Goal: Use online tool/utility: Utilize a website feature to perform a specific function

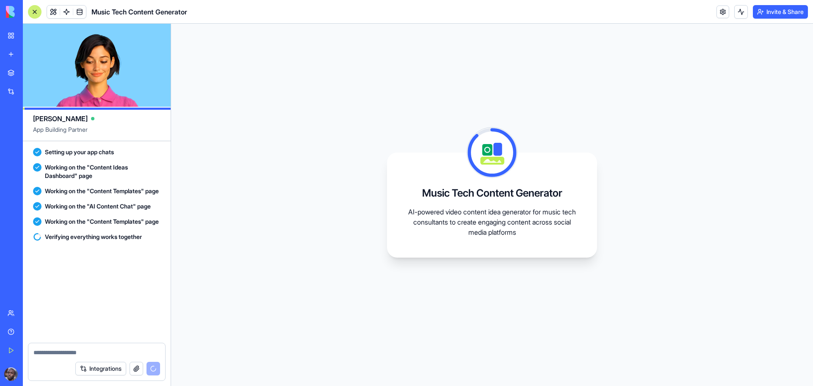
scroll to position [347, 0]
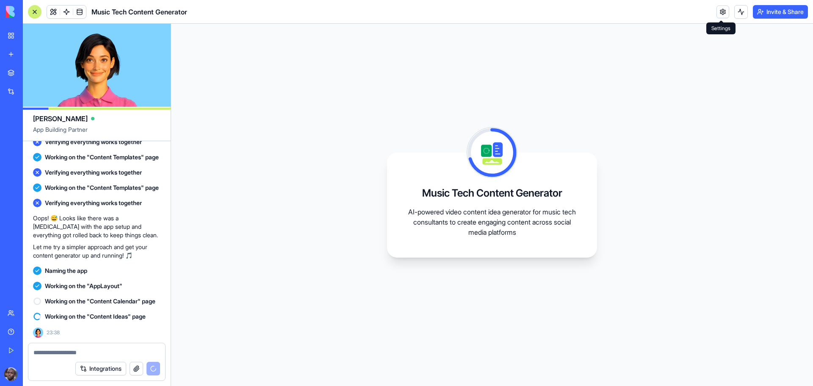
click at [718, 11] on link at bounding box center [723, 12] width 13 height 13
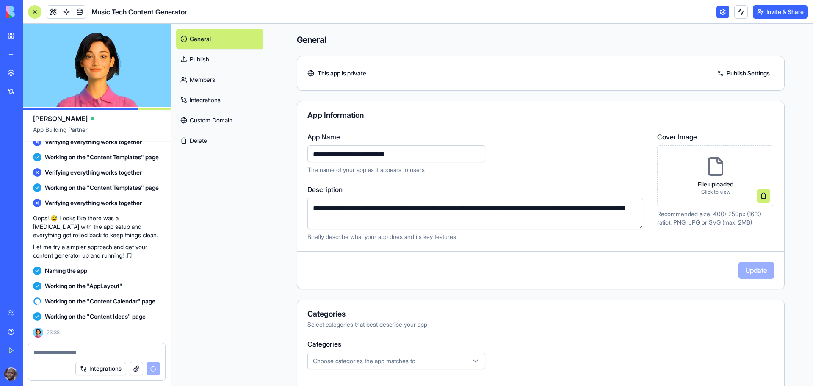
click at [208, 55] on link "Publish" at bounding box center [219, 59] width 87 height 20
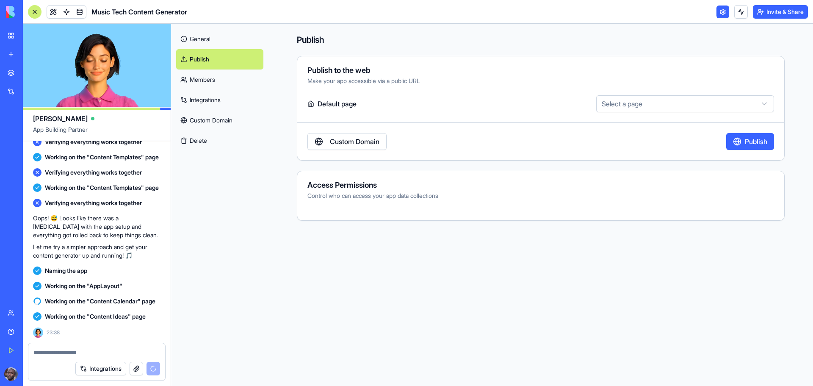
click at [208, 77] on link "Members" at bounding box center [219, 79] width 87 height 20
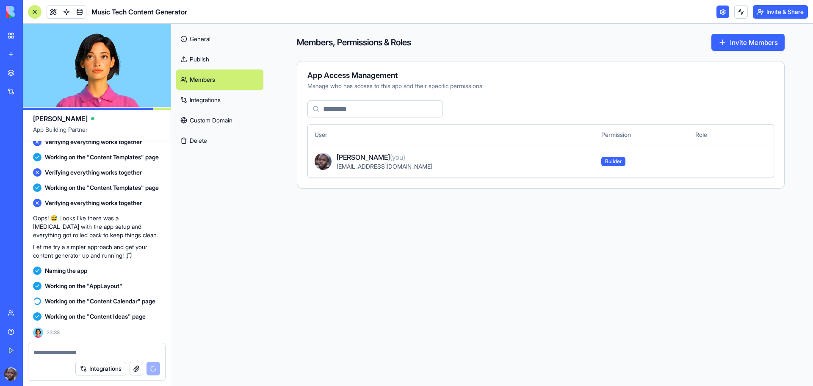
click at [228, 98] on link "Integrations" at bounding box center [219, 100] width 87 height 20
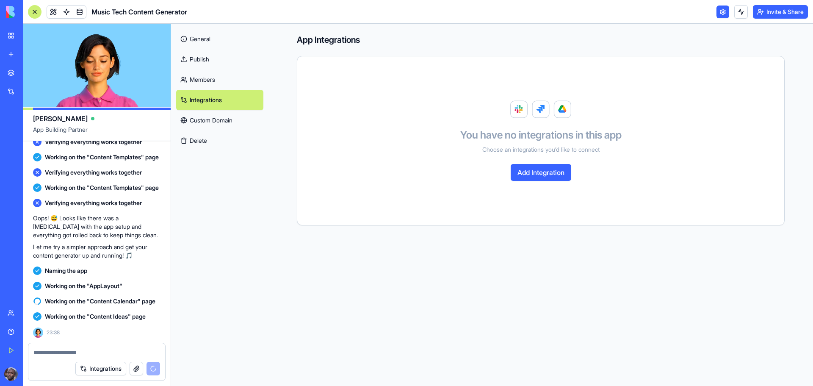
click at [217, 119] on link "Custom Domain" at bounding box center [219, 120] width 87 height 20
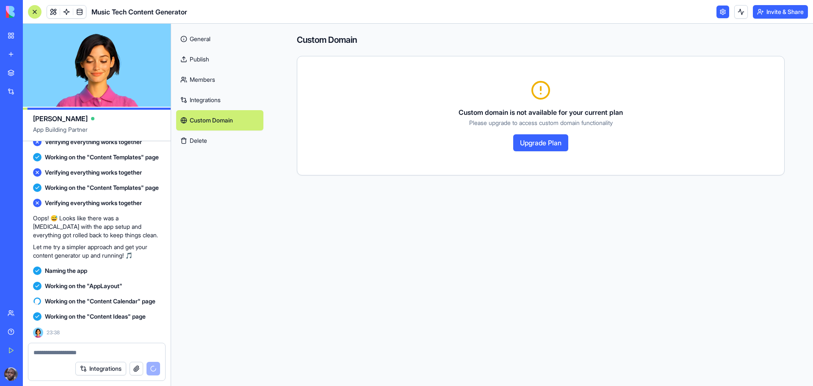
click at [218, 62] on link "Publish" at bounding box center [219, 59] width 87 height 20
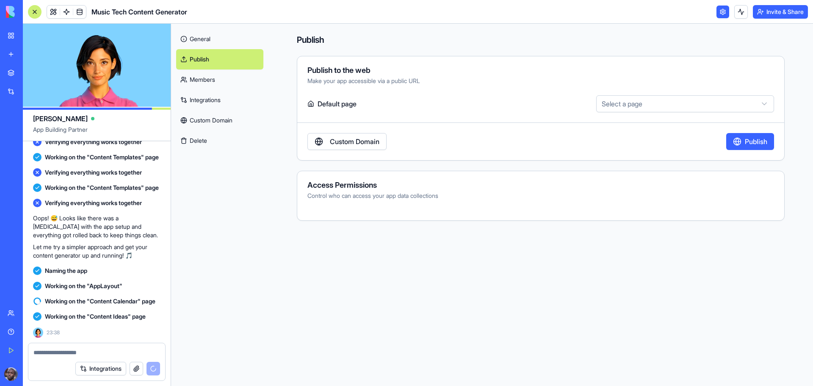
click at [217, 38] on link "General" at bounding box center [219, 39] width 87 height 20
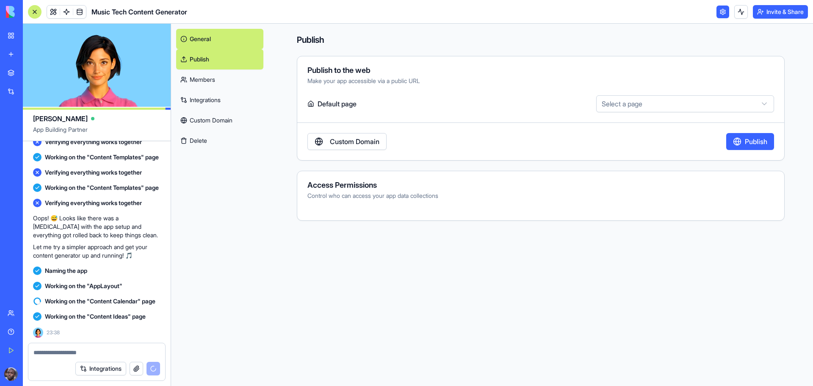
click at [224, 39] on link "General" at bounding box center [219, 39] width 87 height 20
click at [333, 102] on label "Default page" at bounding box center [451, 103] width 286 height 17
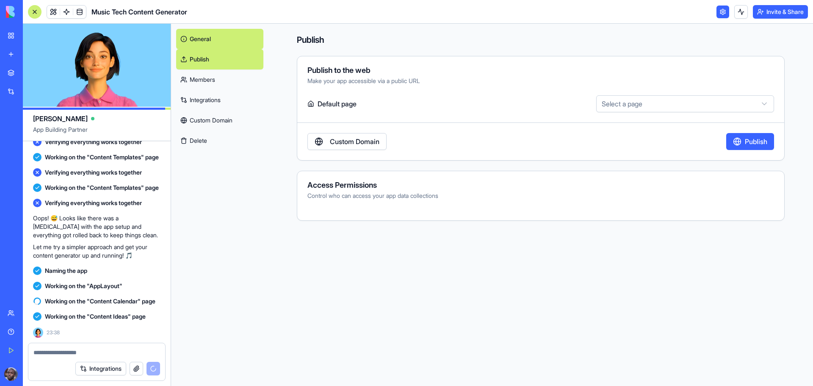
click at [684, 111] on body "BETA My Workspace New app Marketplace Integrations Recent Untitled App Social M…" at bounding box center [406, 193] width 813 height 386
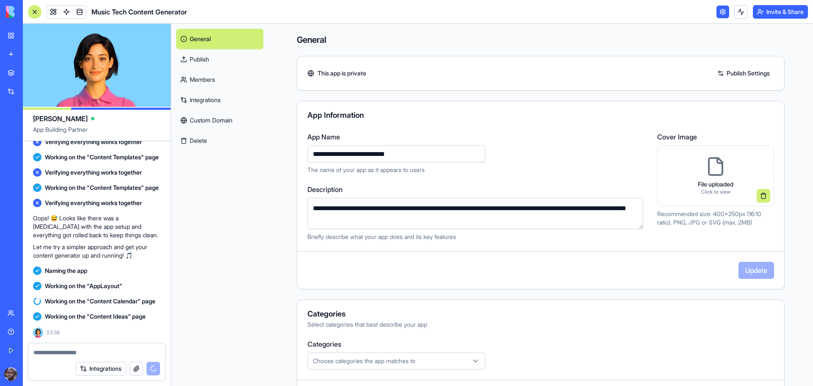
click at [224, 59] on link "Publish" at bounding box center [219, 59] width 87 height 20
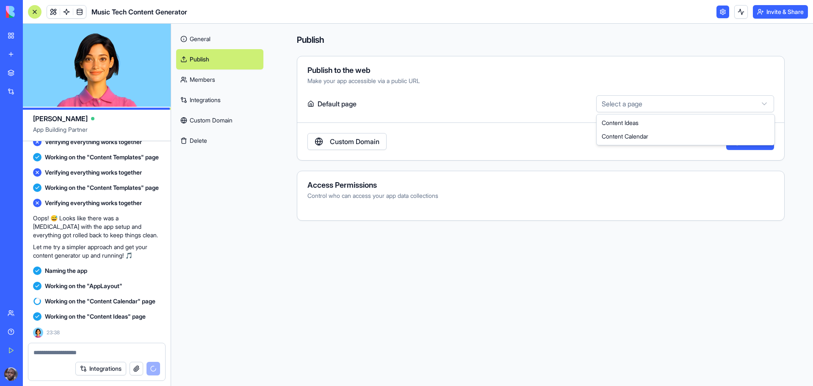
click at [635, 100] on html "BETA My Workspace New app Marketplace Integrations Recent Untitled App Social M…" at bounding box center [406, 193] width 813 height 386
select select "**********"
drag, startPoint x: 633, startPoint y: 140, endPoint x: 630, endPoint y: 119, distance: 21.5
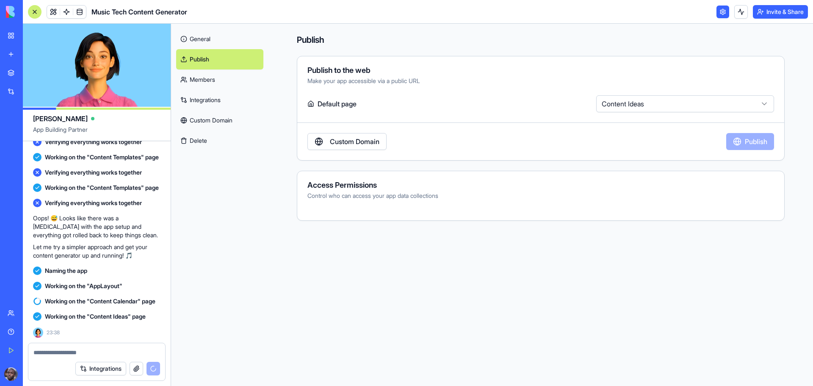
click at [630, 119] on div "**********" at bounding box center [541, 108] width 488 height 105
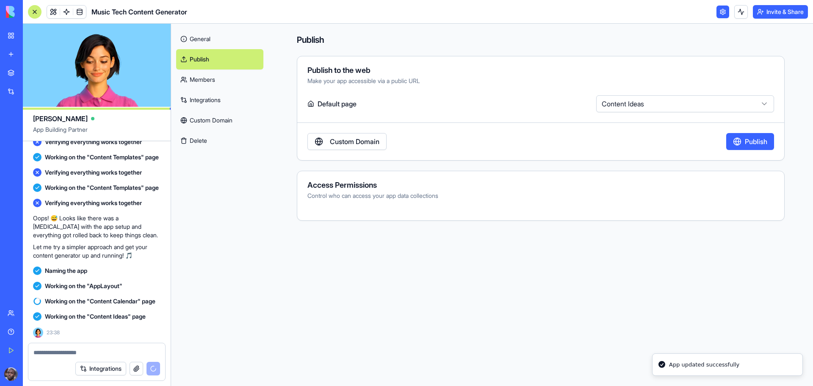
click at [748, 139] on button "Publish" at bounding box center [751, 141] width 48 height 17
click at [334, 103] on label "Default page" at bounding box center [451, 103] width 286 height 17
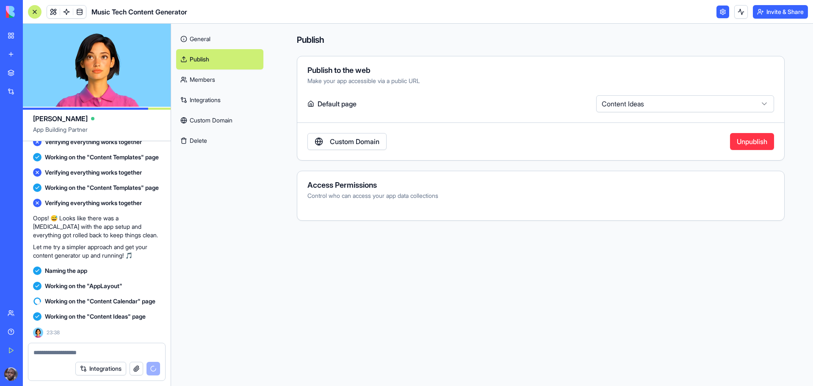
click at [719, 11] on link at bounding box center [723, 12] width 13 height 13
click at [219, 36] on link "General" at bounding box center [219, 39] width 87 height 20
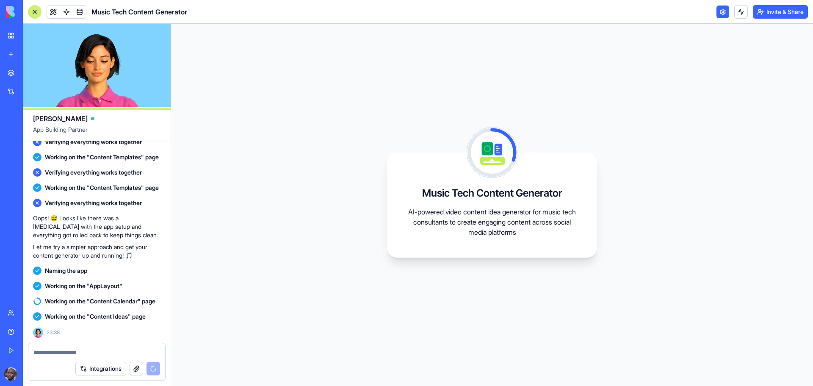
scroll to position [220, 0]
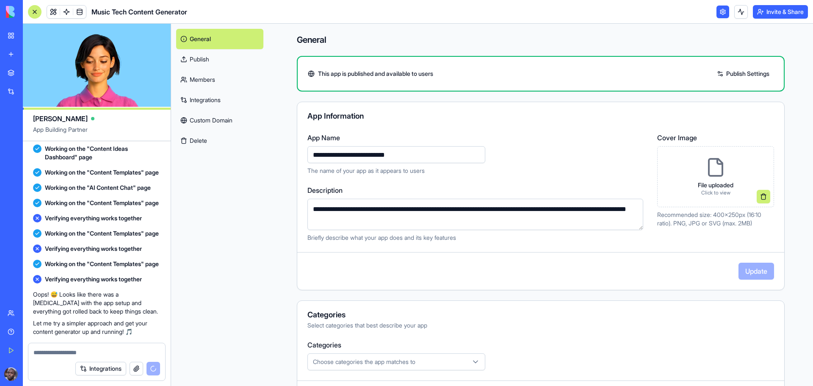
click at [731, 75] on link "Publish Settings" at bounding box center [743, 74] width 61 height 14
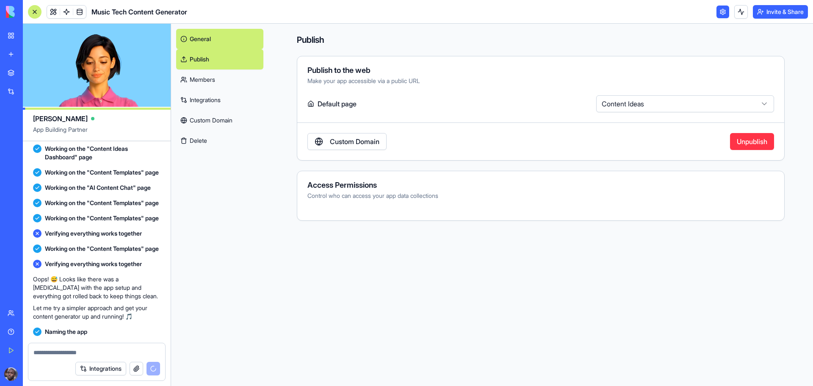
click at [242, 82] on link "Members" at bounding box center [219, 79] width 87 height 20
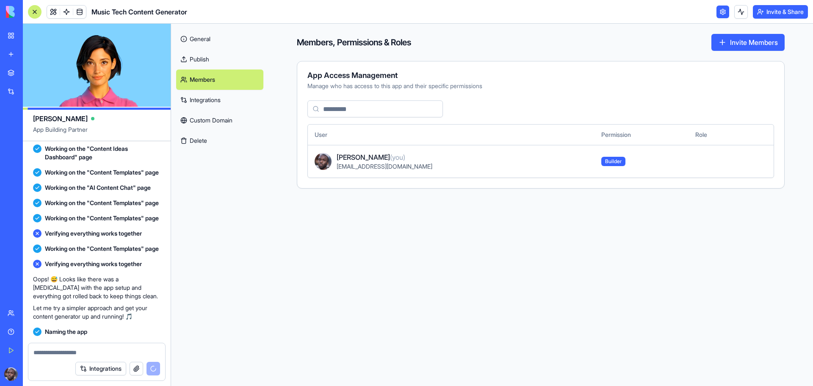
click at [232, 101] on link "Integrations" at bounding box center [219, 100] width 87 height 20
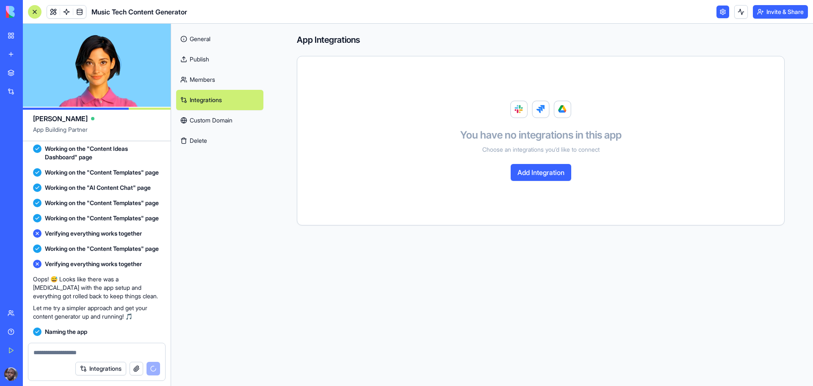
click at [221, 47] on link "General" at bounding box center [219, 39] width 87 height 20
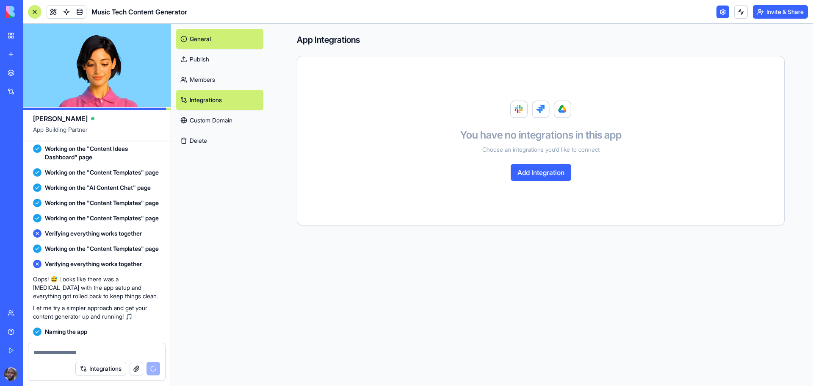
click at [12, 155] on div "Social Media Content Generator" at bounding box center [10, 151] width 4 height 8
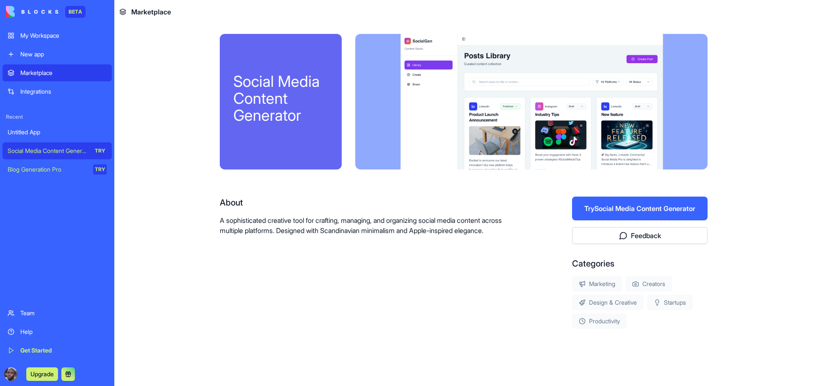
click at [593, 205] on button "Try Social Media Content Generator" at bounding box center [640, 209] width 136 height 24
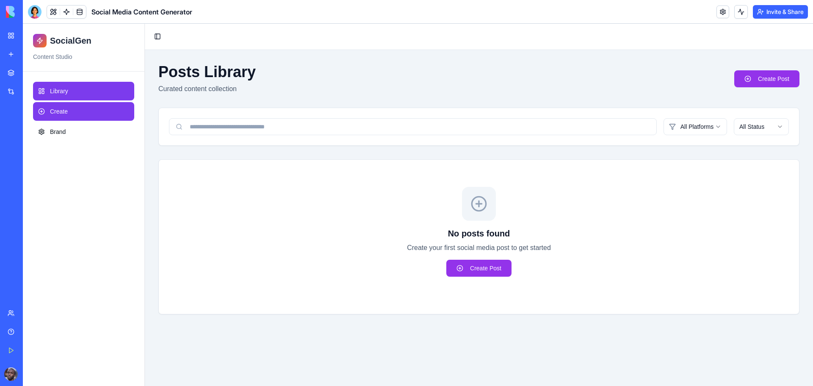
click at [69, 110] on link "Create" at bounding box center [83, 111] width 101 height 19
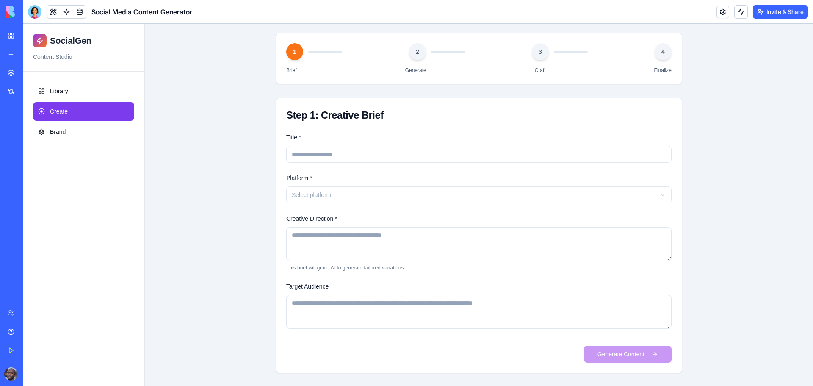
scroll to position [76, 0]
click at [69, 130] on link "Brand" at bounding box center [83, 131] width 101 height 19
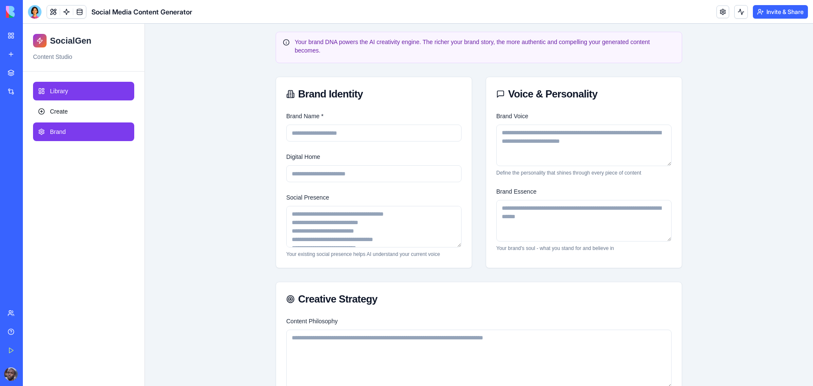
click at [71, 88] on link "Library" at bounding box center [83, 91] width 101 height 19
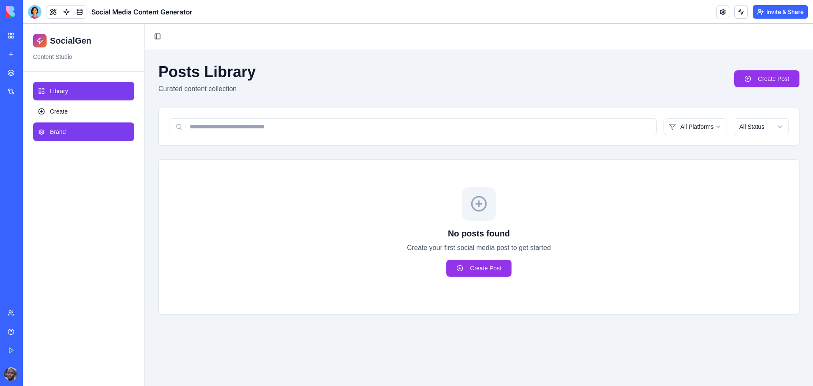
click at [67, 130] on link "Brand" at bounding box center [83, 131] width 101 height 19
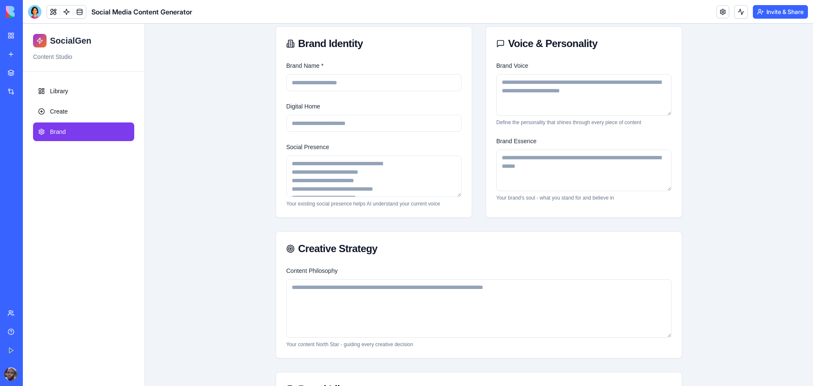
scroll to position [127, 0]
click at [373, 190] on textarea "Social Presence" at bounding box center [373, 176] width 175 height 42
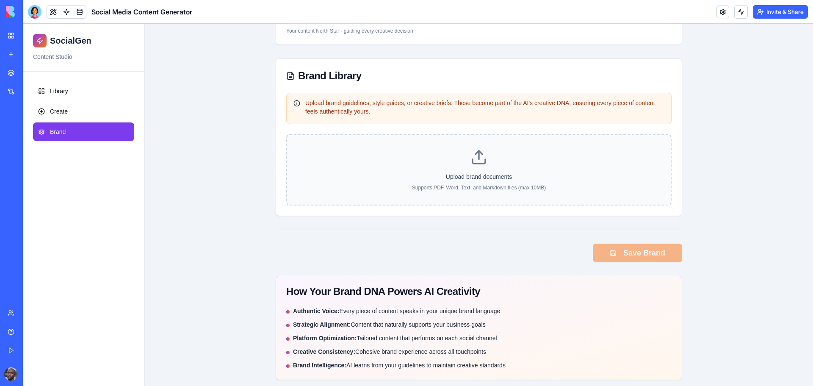
scroll to position [447, 0]
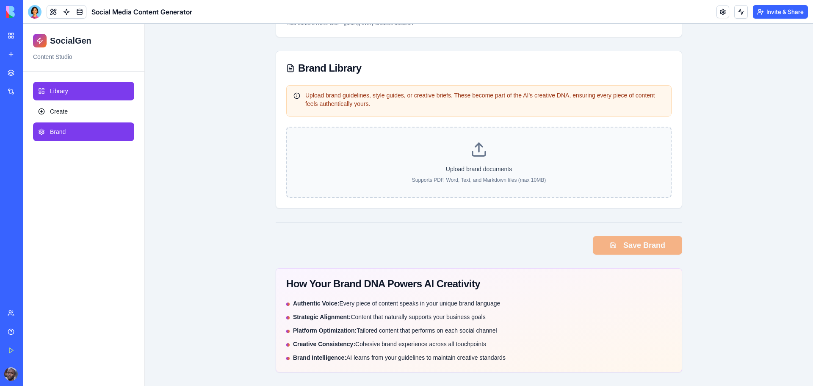
click at [62, 100] on link "Library" at bounding box center [83, 91] width 101 height 19
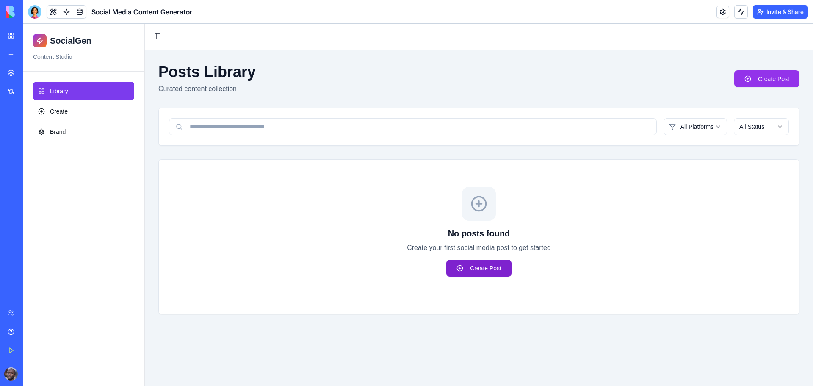
click at [483, 260] on link "Create Post" at bounding box center [479, 268] width 65 height 17
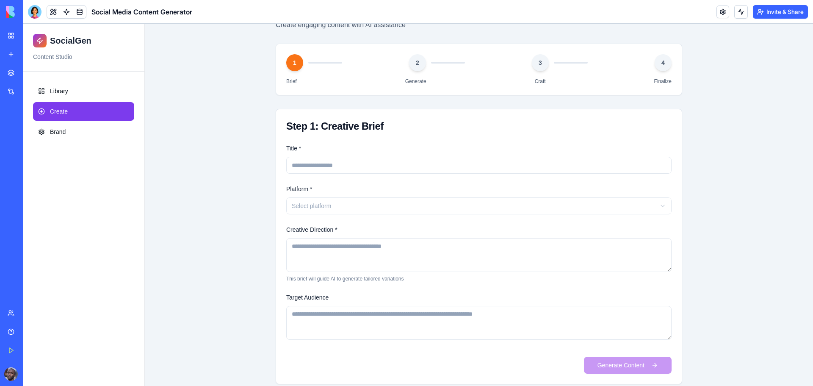
scroll to position [76, 0]
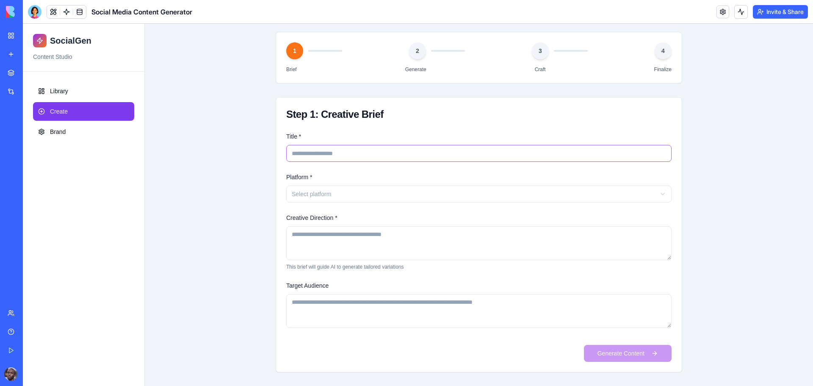
click at [326, 151] on input "Title *" at bounding box center [479, 153] width 386 height 17
type input "**********"
click at [323, 185] on div "Platform * Select platform" at bounding box center [479, 187] width 386 height 31
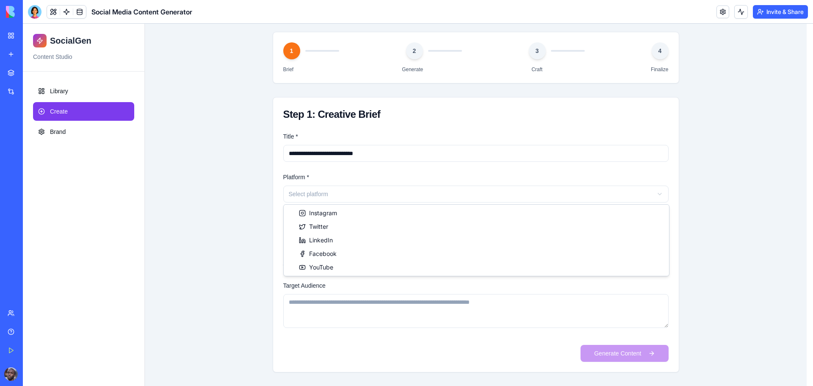
click at [325, 195] on html "**********" at bounding box center [418, 167] width 791 height 438
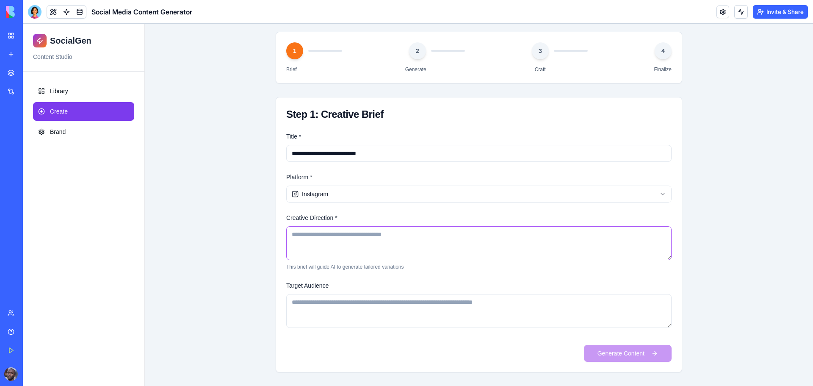
click at [329, 241] on textarea "Creative Direction *" at bounding box center [479, 243] width 386 height 34
type textarea "**********"
drag, startPoint x: 392, startPoint y: 317, endPoint x: 427, endPoint y: 325, distance: 35.9
click at [392, 317] on textarea "Target Audience" at bounding box center [479, 311] width 386 height 34
click at [600, 358] on button "Generate Content" at bounding box center [628, 353] width 88 height 17
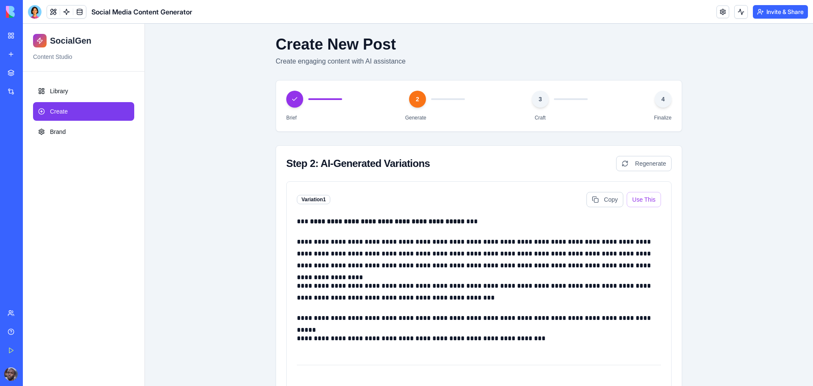
scroll to position [0, 0]
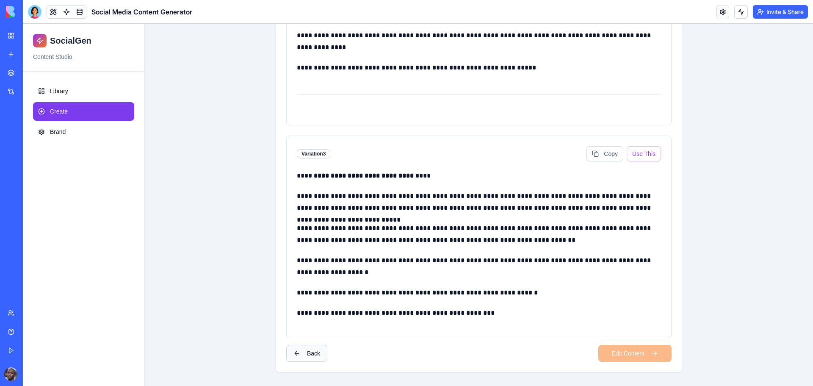
click at [308, 355] on button "Back" at bounding box center [306, 353] width 41 height 17
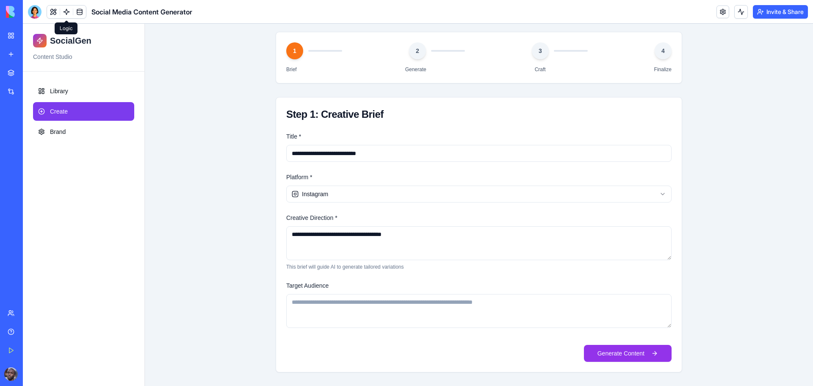
click at [66, 11] on link at bounding box center [66, 12] width 13 height 13
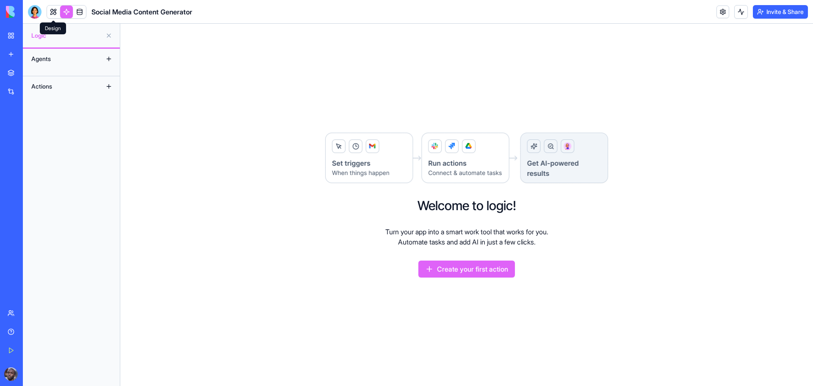
click at [56, 10] on link at bounding box center [53, 12] width 13 height 13
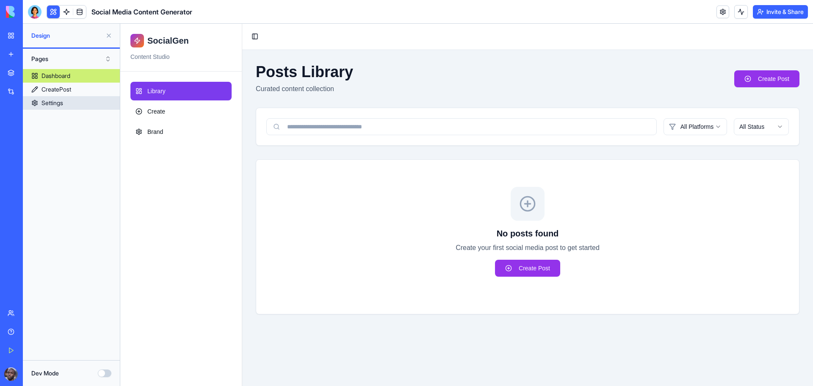
click at [65, 106] on link "Settings" at bounding box center [71, 103] width 97 height 14
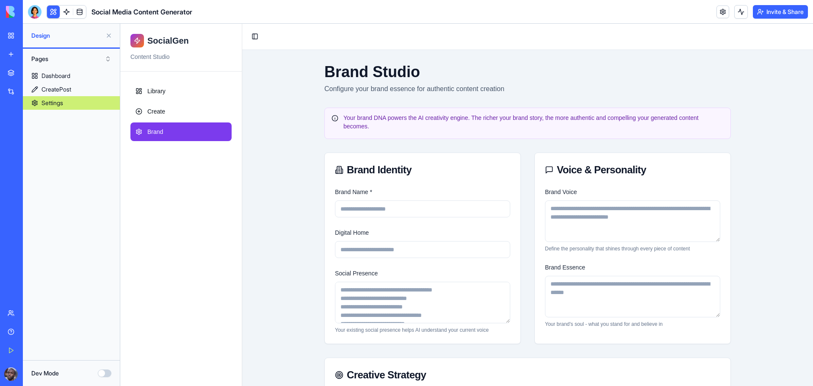
click at [24, 37] on div "My Workspace" at bounding box center [25, 35] width 11 height 8
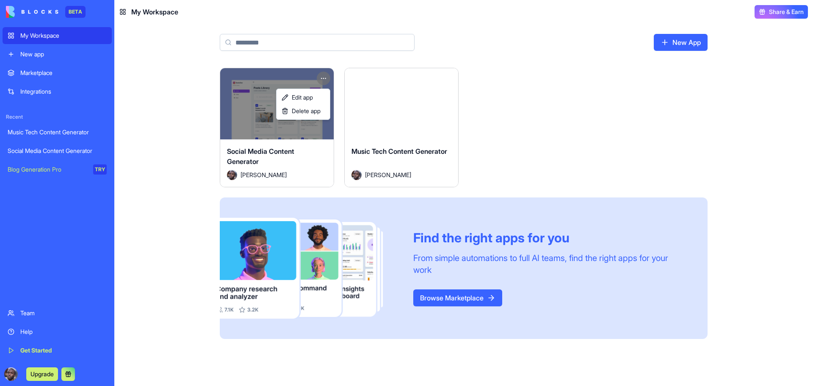
click at [325, 79] on html "BETA My Workspace New app Marketplace Integrations Recent Music Tech Content Ge…" at bounding box center [406, 193] width 813 height 386
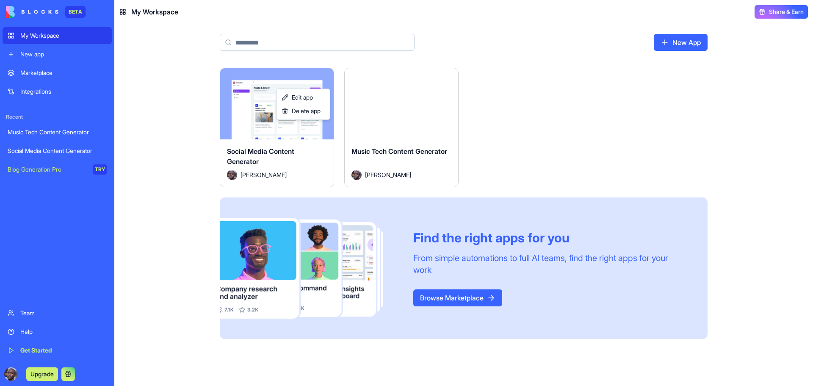
click at [393, 125] on html "BETA My Workspace New app Marketplace Integrations Recent Music Tech Content Ge…" at bounding box center [406, 193] width 813 height 386
click at [393, 125] on div "Launch" at bounding box center [402, 103] width 114 height 71
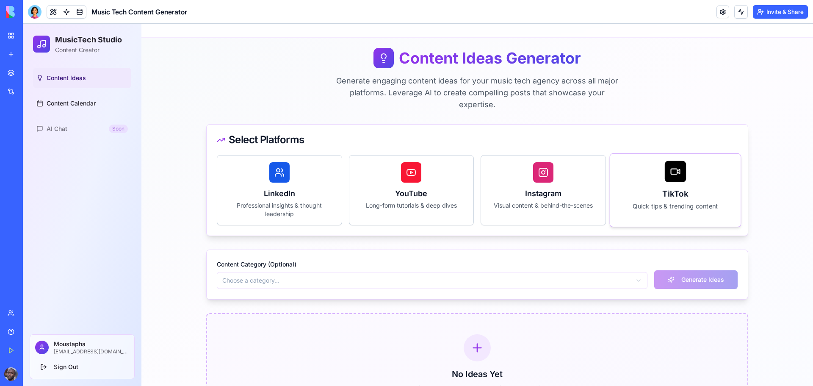
click at [694, 188] on h3 "TikTok" at bounding box center [675, 194] width 117 height 12
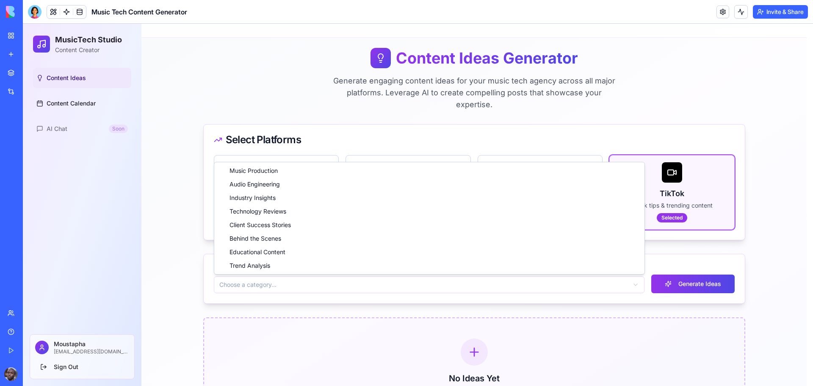
click at [594, 282] on html "MusicTech Studio Content Creator Content Ideas Content Calendar AI Chat Soon Mo…" at bounding box center [418, 230] width 791 height 412
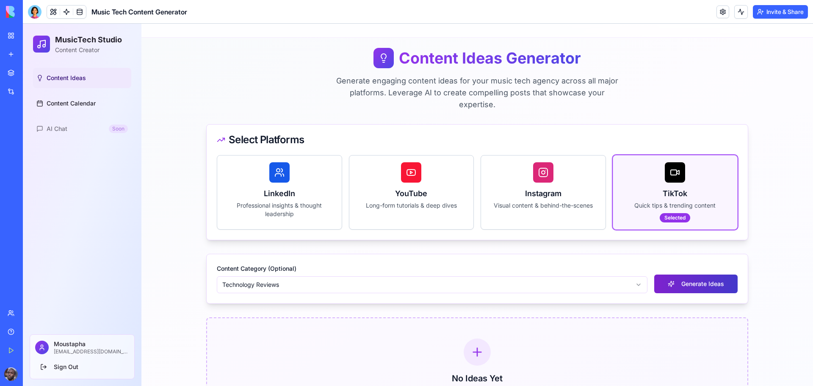
click at [685, 286] on button "Generate Ideas" at bounding box center [696, 284] width 83 height 19
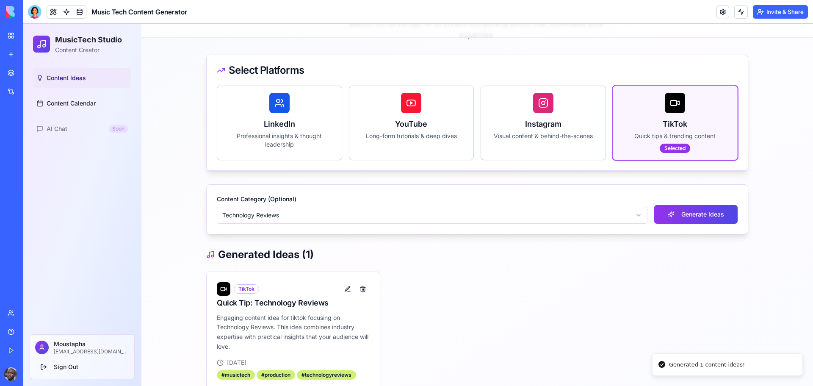
scroll to position [84, 0]
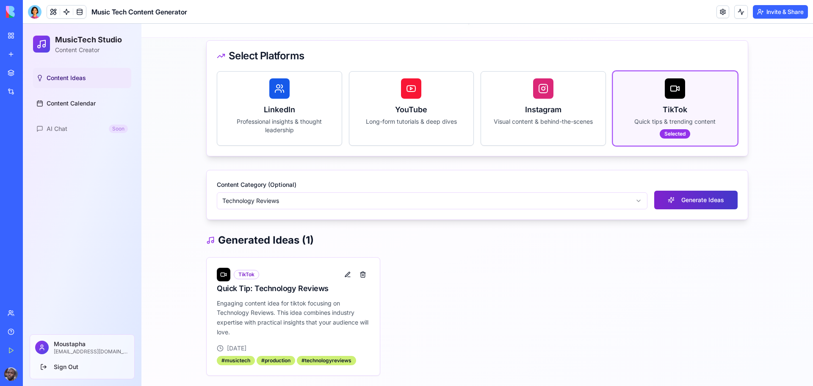
click at [720, 202] on button "Generate Ideas" at bounding box center [696, 200] width 83 height 19
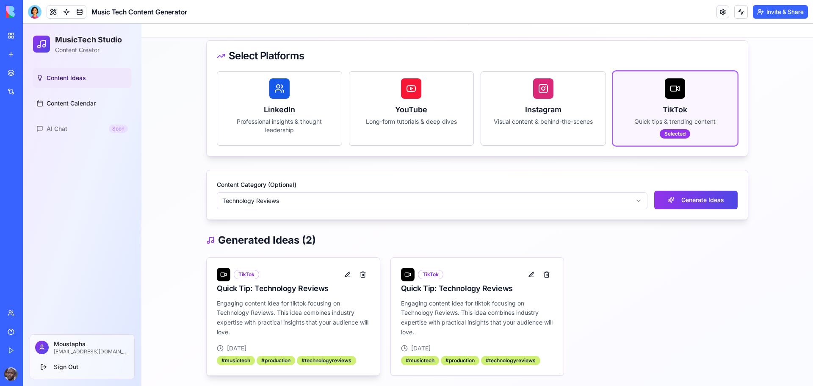
click at [225, 280] on div at bounding box center [224, 275] width 14 height 14
click at [341, 275] on button at bounding box center [348, 275] width 14 height 14
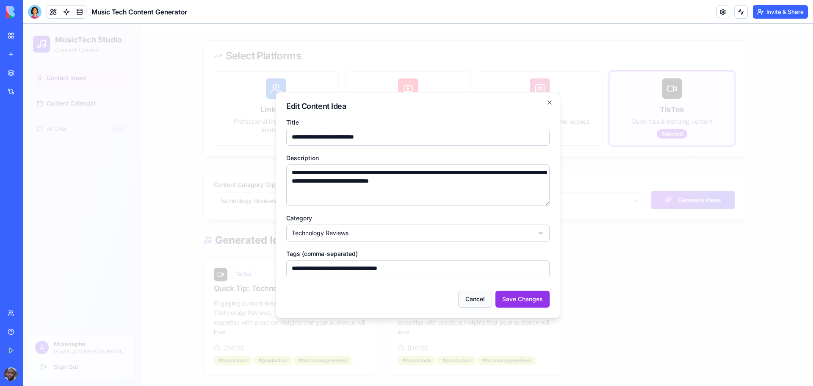
click at [469, 300] on button "Cancel" at bounding box center [475, 299] width 34 height 17
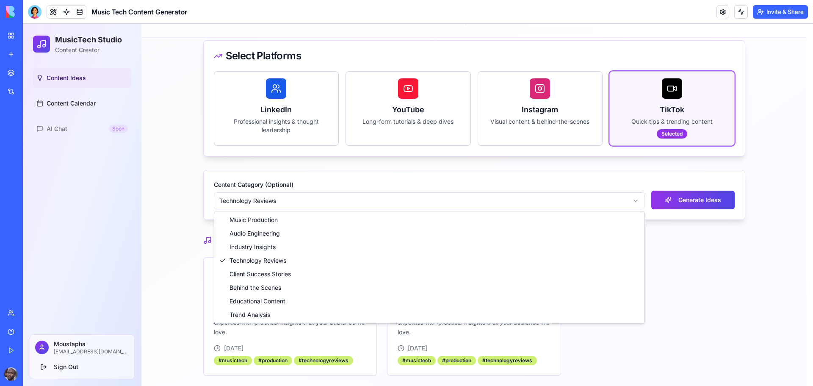
click at [402, 196] on html "MusicTech Studio Content Creator Content Ideas Content Calendar AI Chat Soon Mo…" at bounding box center [418, 163] width 791 height 446
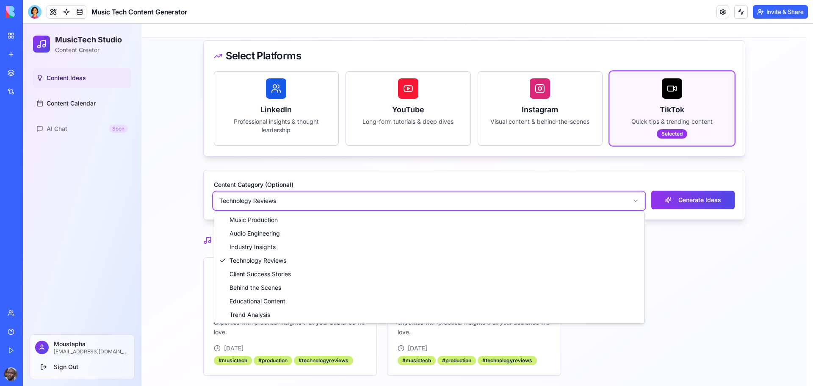
click at [402, 196] on html "MusicTech Studio Content Creator Content Ideas Content Calendar AI Chat Soon Mo…" at bounding box center [418, 163] width 791 height 446
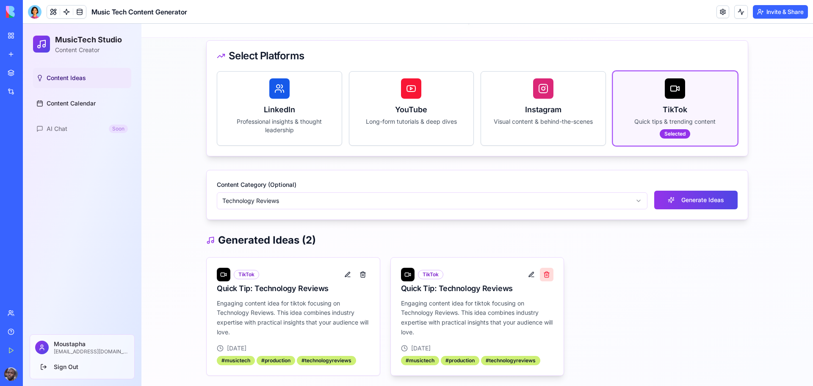
click at [360, 275] on button at bounding box center [363, 275] width 14 height 14
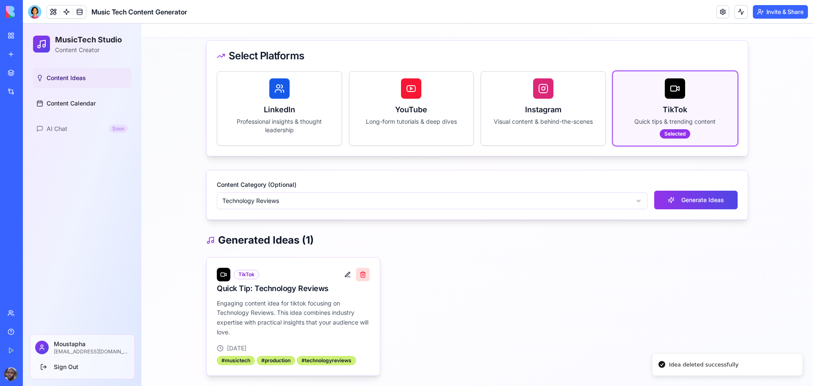
click at [361, 274] on button at bounding box center [363, 275] width 14 height 14
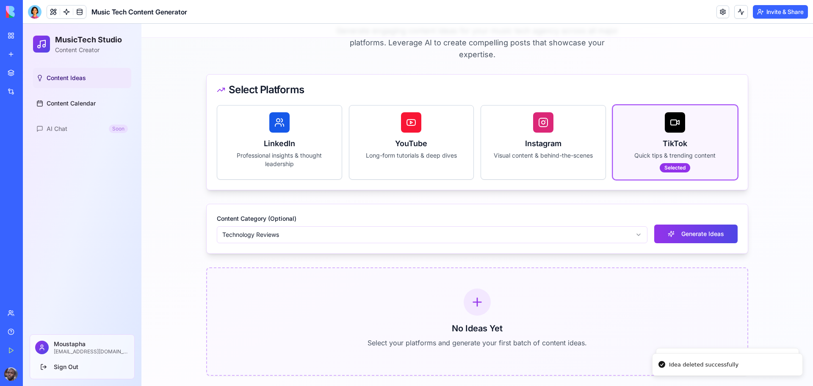
scroll to position [50, 0]
click at [702, 234] on button "Generate Ideas" at bounding box center [696, 234] width 83 height 19
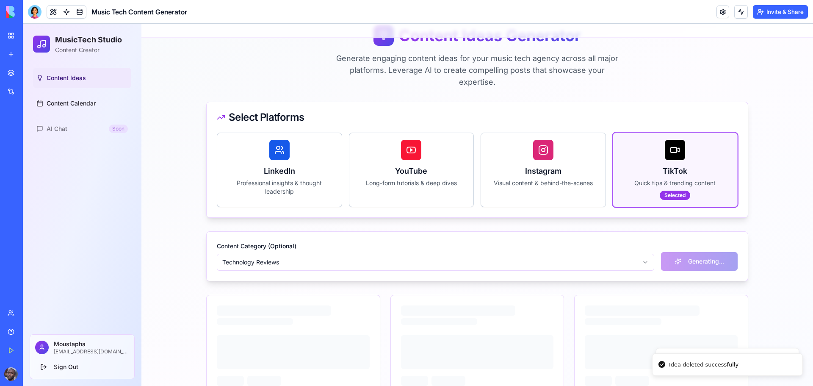
scroll to position [43, 0]
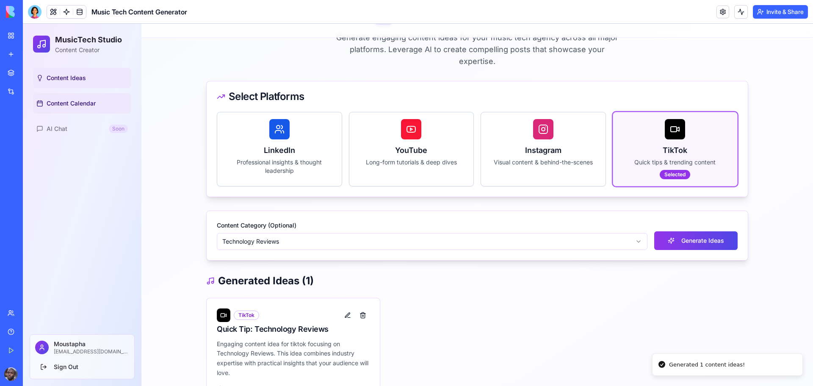
click at [95, 111] on link "Content Calendar" at bounding box center [82, 103] width 98 height 20
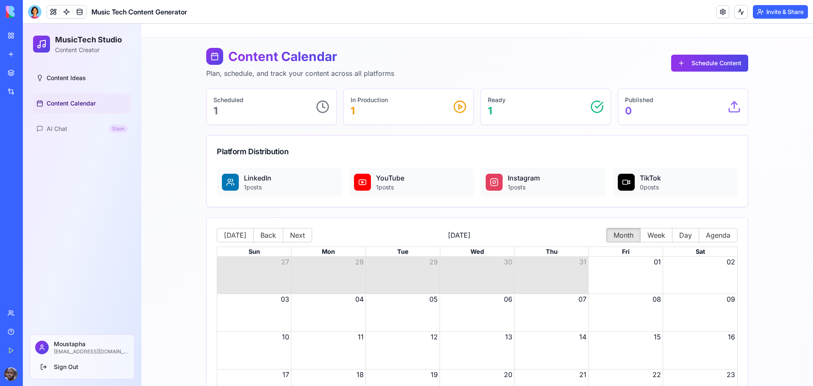
click at [397, 192] on div "YouTube 1 posts" at bounding box center [411, 182] width 125 height 29
click at [388, 180] on p "YouTube" at bounding box center [390, 178] width 28 height 10
click at [31, 35] on div "My Workspace" at bounding box center [25, 35] width 11 height 8
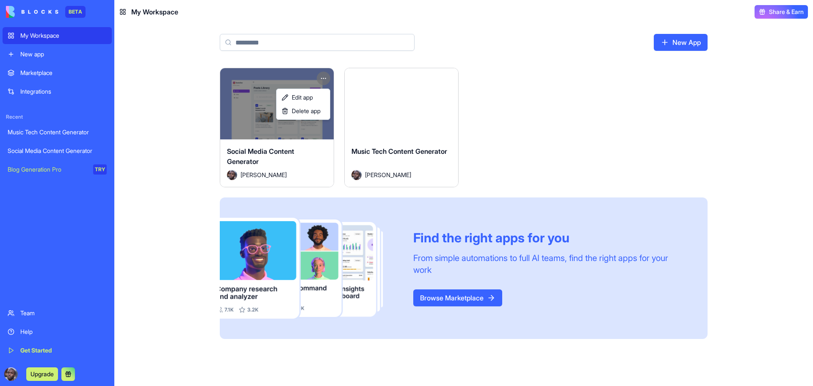
click at [325, 83] on html "BETA My Workspace New app Marketplace Integrations Recent Music Tech Content Ge…" at bounding box center [406, 193] width 813 height 386
click at [313, 97] on span "Edit app" at bounding box center [302, 97] width 21 height 8
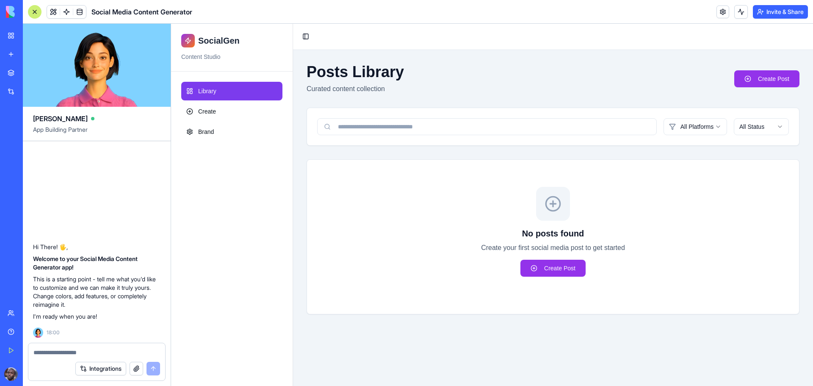
click at [63, 354] on textarea at bounding box center [96, 352] width 127 height 8
click at [303, 37] on button "Toggle Sidebar" at bounding box center [306, 37] width 12 height 12
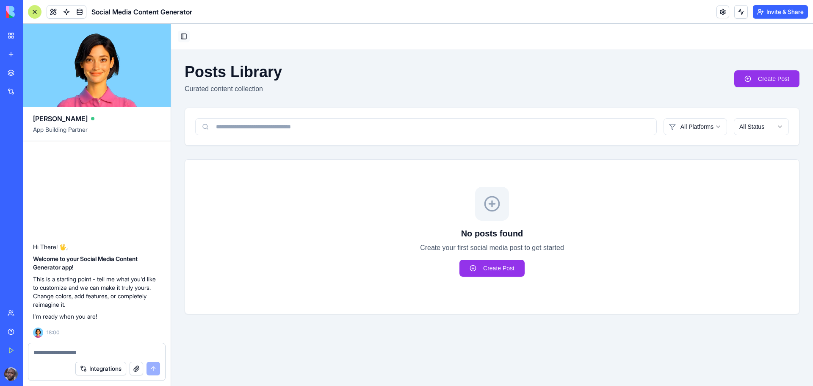
click at [189, 38] on button "Toggle Sidebar" at bounding box center [184, 37] width 12 height 12
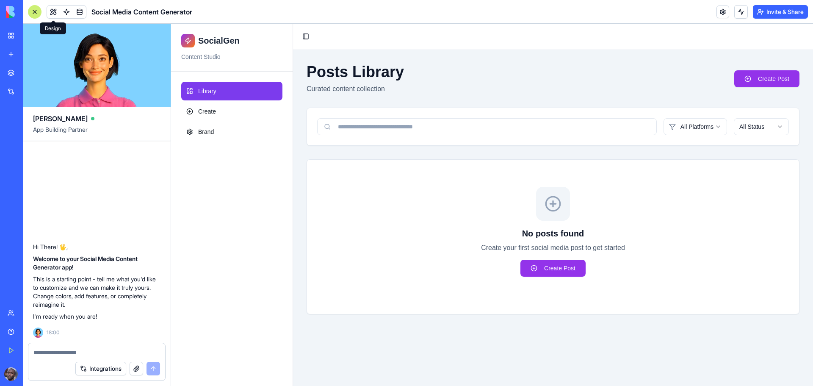
click at [57, 10] on button at bounding box center [53, 12] width 13 height 13
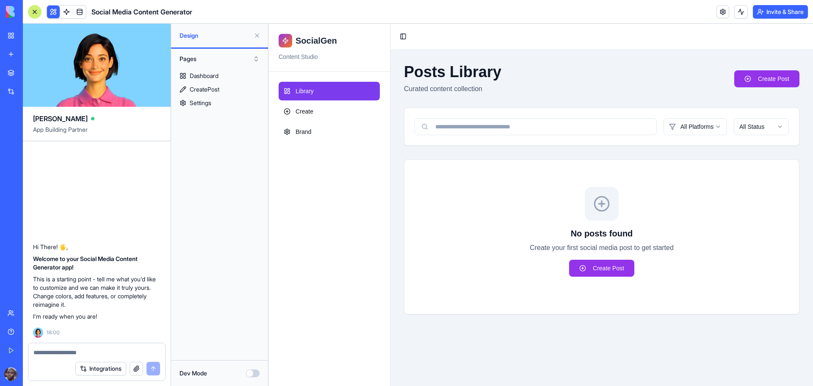
click at [51, 14] on button at bounding box center [53, 12] width 13 height 13
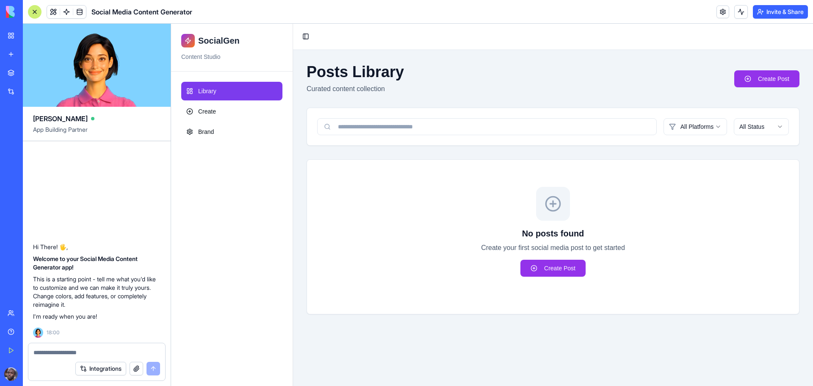
click at [52, 14] on button at bounding box center [53, 12] width 13 height 13
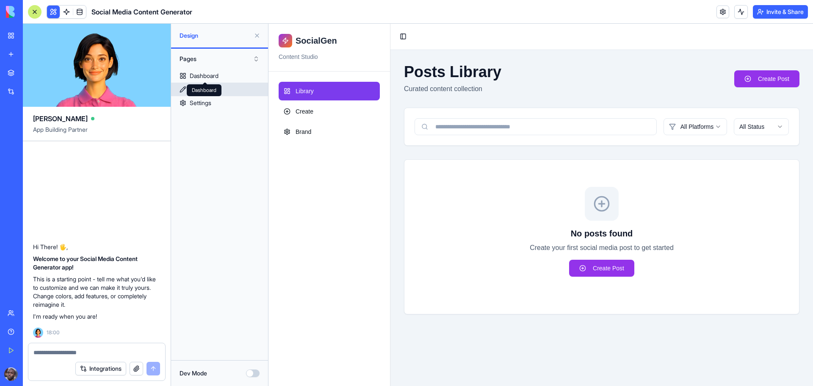
click at [235, 84] on link "CreatePost" at bounding box center [219, 90] width 97 height 14
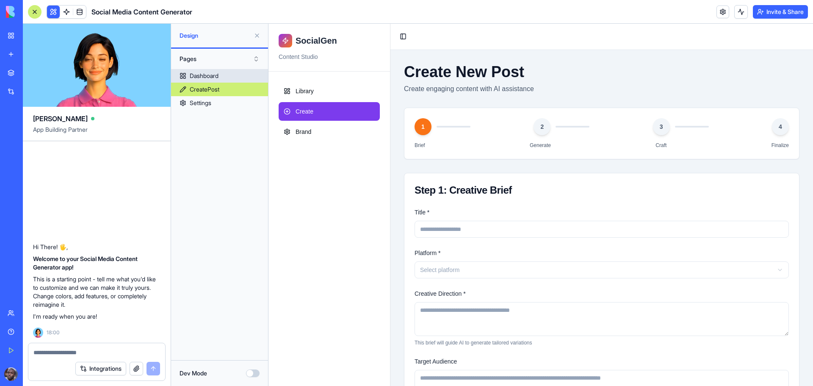
click at [225, 79] on link "Dashboard" at bounding box center [219, 76] width 97 height 14
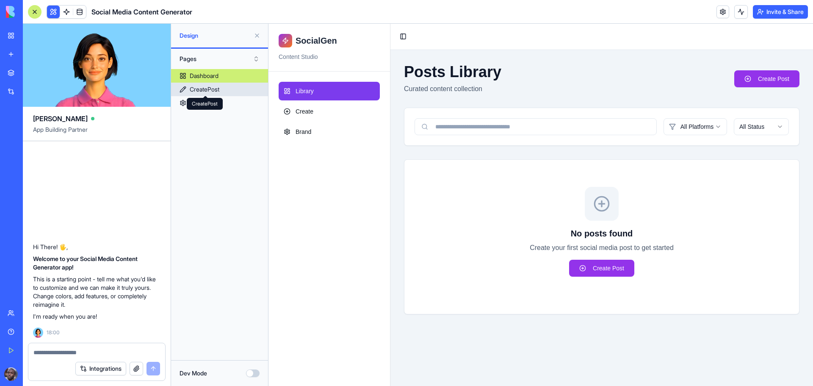
click at [210, 95] on link "CreatePost" at bounding box center [219, 90] width 97 height 14
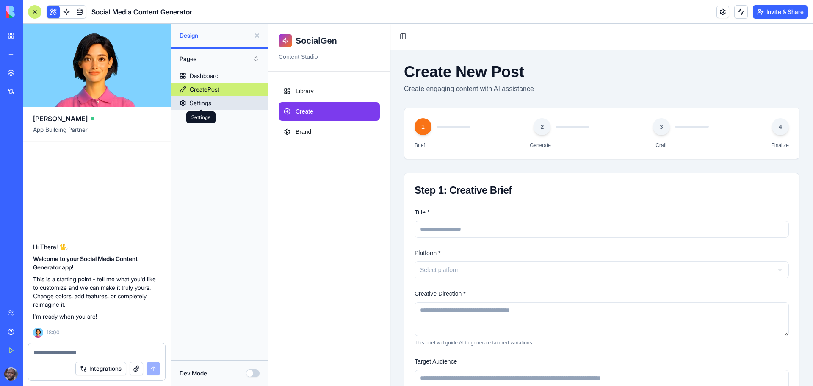
click at [208, 105] on div "Settings" at bounding box center [201, 103] width 22 height 8
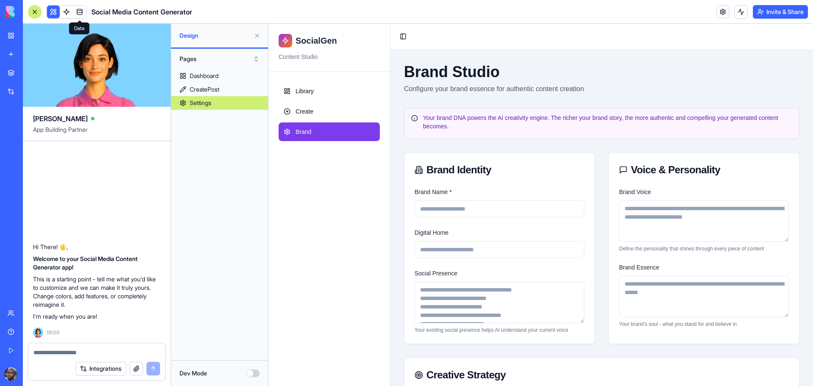
click at [74, 10] on link at bounding box center [79, 12] width 13 height 13
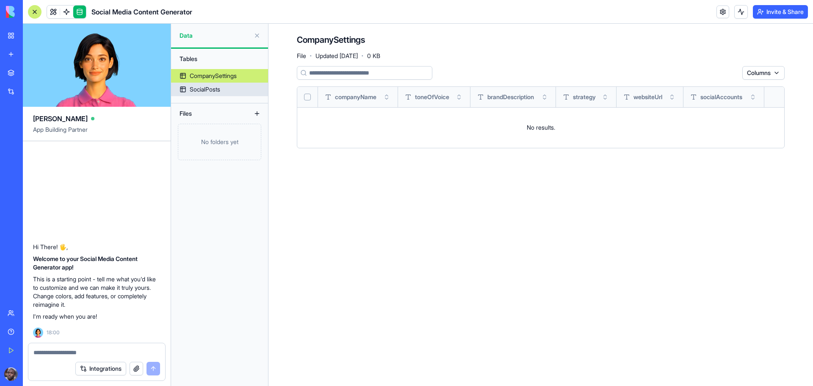
click at [210, 90] on div "SocialPosts" at bounding box center [205, 89] width 31 height 8
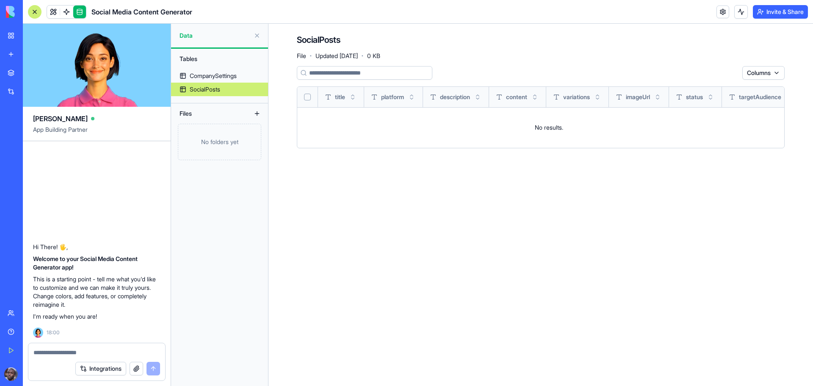
click at [31, 36] on div "My Workspace" at bounding box center [25, 35] width 11 height 8
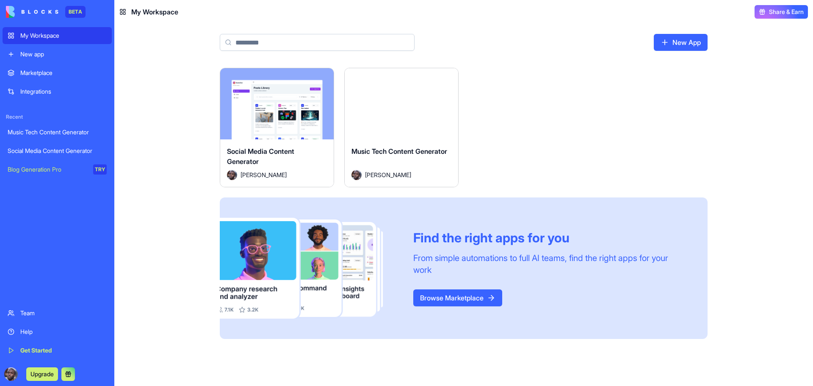
click at [324, 78] on html "BETA My Workspace New app Marketplace Integrations Recent Music Tech Content Ge…" at bounding box center [406, 193] width 813 height 386
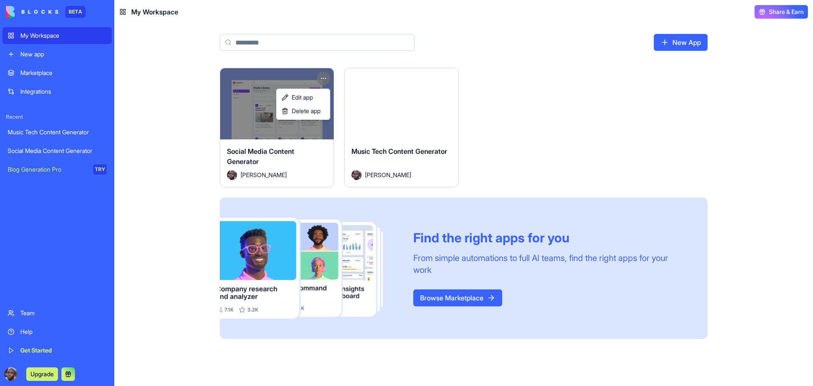
click at [324, 78] on html "BETA My Workspace New app Marketplace Integrations Recent Music Tech Content Ge…" at bounding box center [406, 193] width 813 height 386
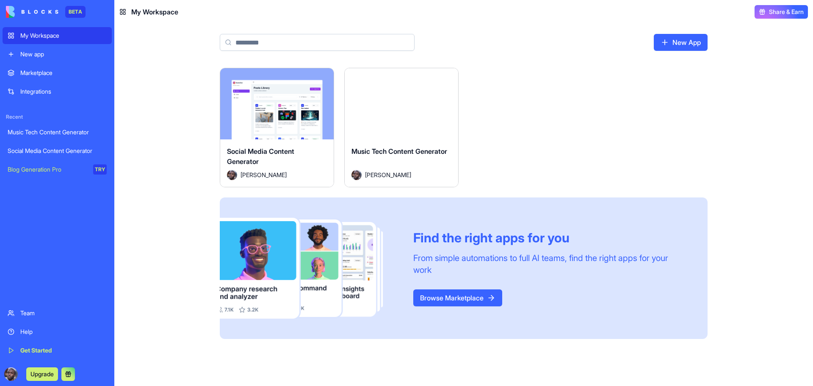
click at [304, 74] on div "Launch" at bounding box center [277, 103] width 114 height 71
